Goal: Task Accomplishment & Management: Use online tool/utility

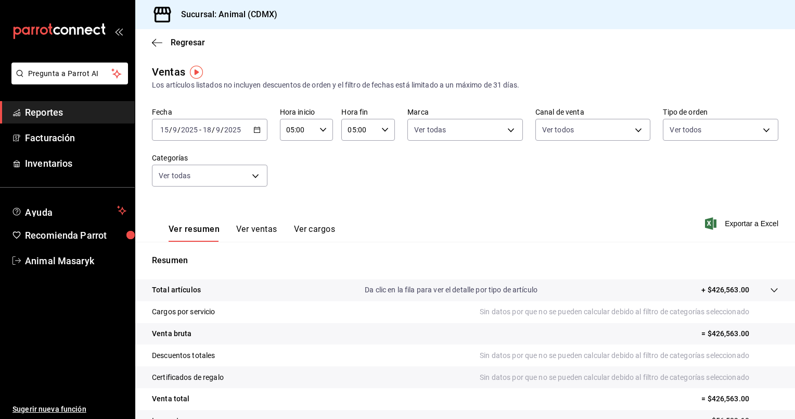
click at [258, 132] on icon "button" at bounding box center [256, 129] width 7 height 7
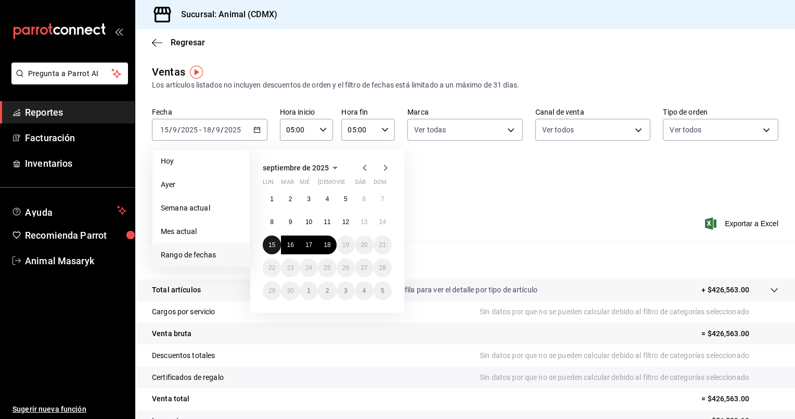
click at [277, 243] on button "15" at bounding box center [272, 244] width 18 height 19
click at [331, 243] on button "18" at bounding box center [327, 244] width 18 height 19
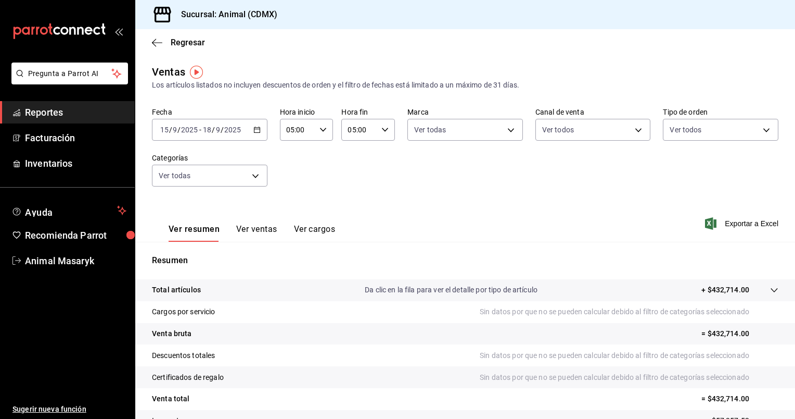
click at [259, 127] on div "[DATE] [DATE] - [DATE] [DATE]" at bounding box center [210, 130] width 116 height 22
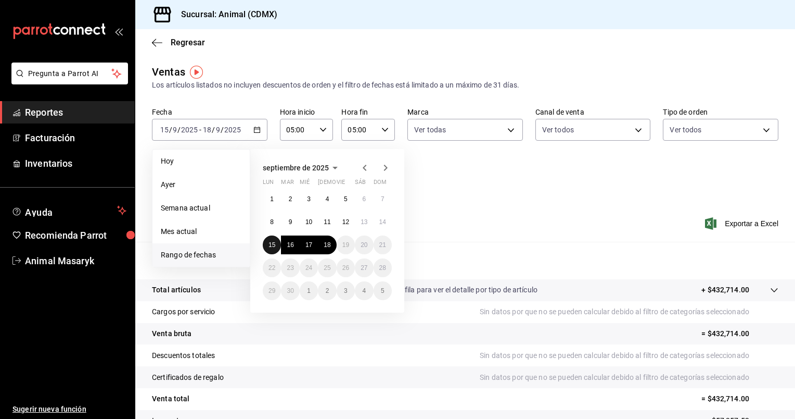
click at [270, 243] on abbr "15" at bounding box center [272, 244] width 7 height 7
click at [325, 247] on abbr "18" at bounding box center [327, 244] width 7 height 7
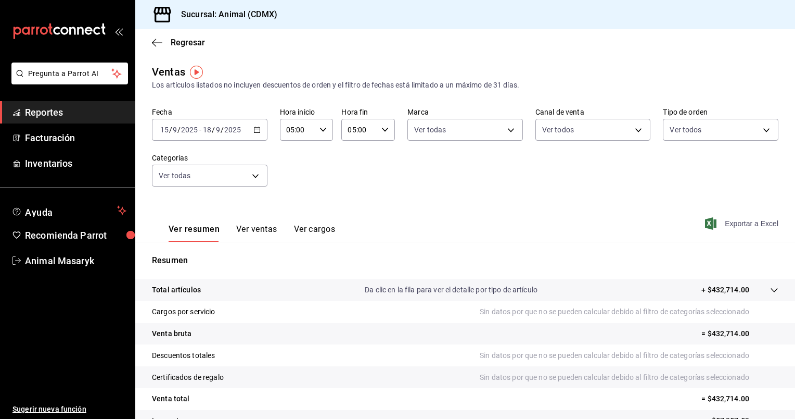
click at [741, 225] on span "Exportar a Excel" at bounding box center [742, 223] width 71 height 12
click at [256, 134] on div "[DATE] [DATE] - [DATE] [DATE]" at bounding box center [210, 130] width 116 height 22
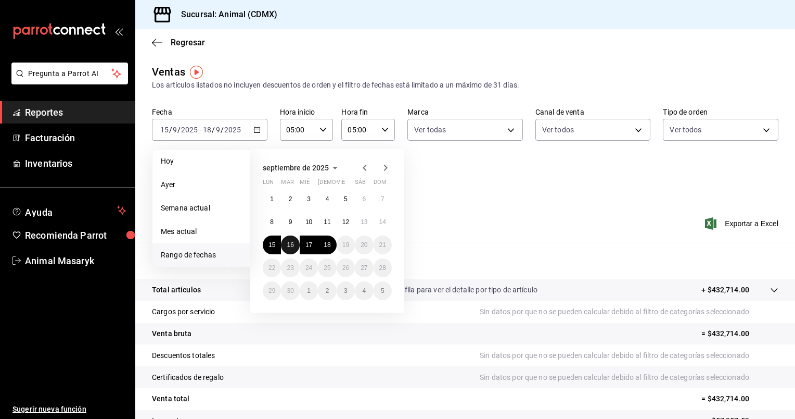
click at [294, 243] on abbr "16" at bounding box center [290, 244] width 7 height 7
click at [310, 250] on button "17" at bounding box center [309, 244] width 18 height 19
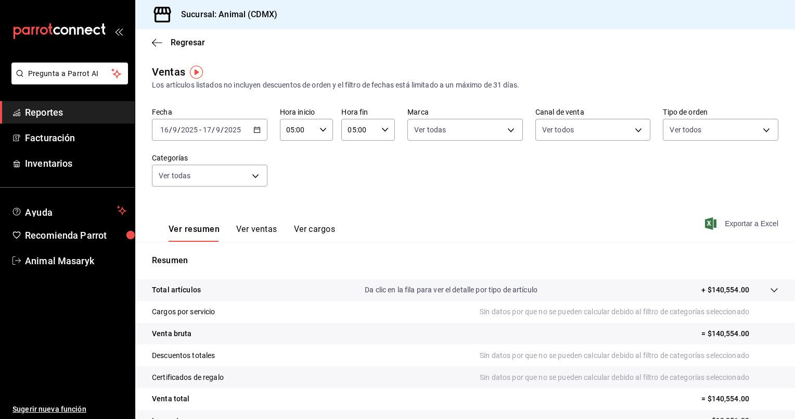
click at [728, 224] on span "Exportar a Excel" at bounding box center [742, 223] width 71 height 12
